Goal: Task Accomplishment & Management: Manage account settings

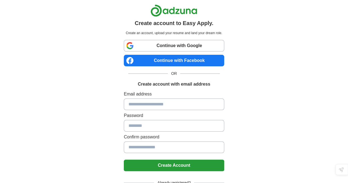
drag, startPoint x: 0, startPoint y: 0, endPoint x: 149, endPoint y: 106, distance: 182.8
click at [149, 106] on input at bounding box center [174, 104] width 100 height 12
click at [154, 106] on input at bounding box center [174, 104] width 100 height 12
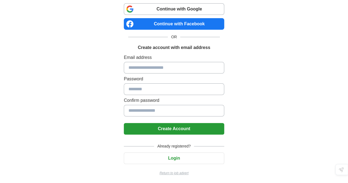
click at [173, 158] on button "Login" at bounding box center [174, 158] width 100 height 12
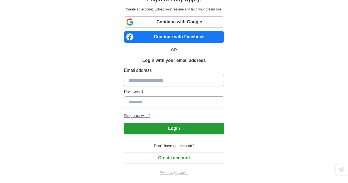
click at [142, 80] on input at bounding box center [174, 81] width 100 height 12
type input "**********"
click at [142, 98] on input at bounding box center [174, 102] width 100 height 12
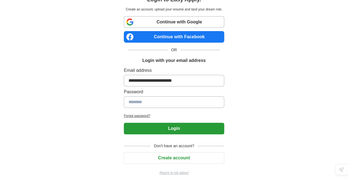
click at [142, 98] on input at bounding box center [174, 102] width 100 height 12
click at [124, 116] on h2 "Forgot password?" at bounding box center [174, 115] width 100 height 5
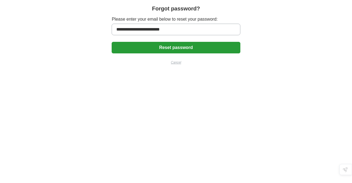
click at [164, 47] on button "Reset password" at bounding box center [176, 48] width 128 height 12
